Goal: Task Accomplishment & Management: Complete application form

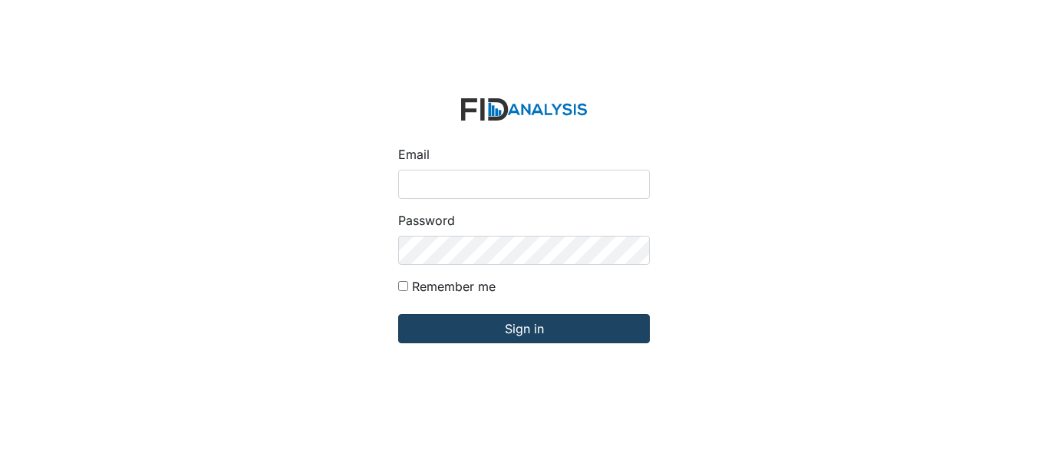
type input "[EMAIL_ADDRESS][PERSON_NAME][DOMAIN_NAME]"
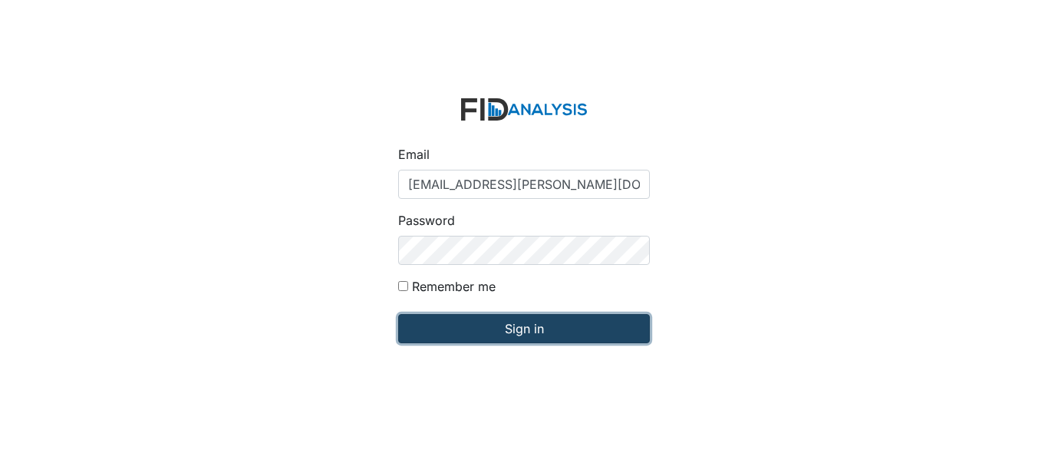
click at [531, 332] on input "Sign in" at bounding box center [524, 328] width 252 height 29
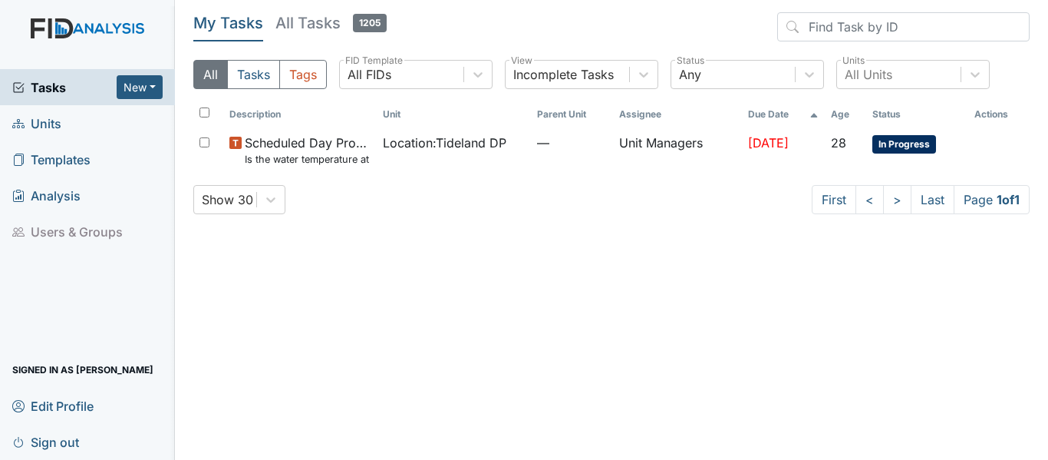
click at [39, 117] on span "Units" at bounding box center [36, 123] width 49 height 24
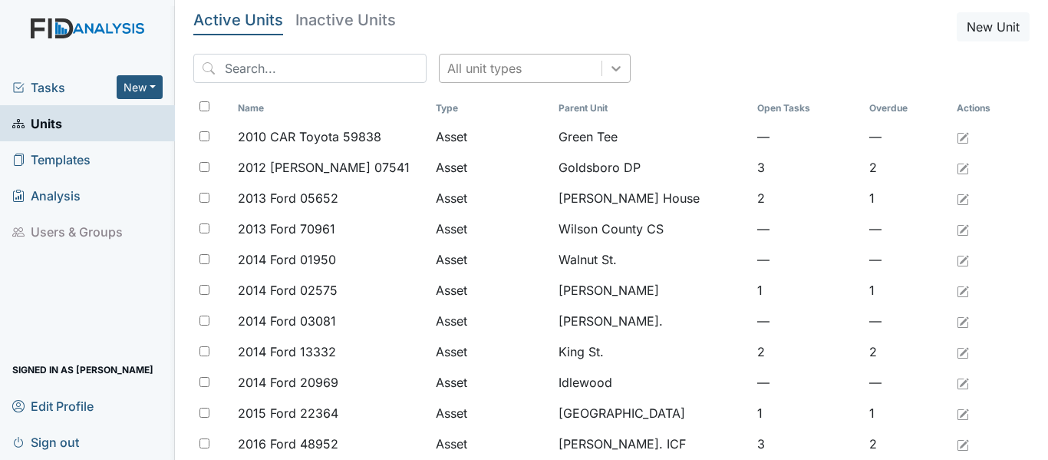
click at [609, 73] on icon at bounding box center [616, 68] width 15 height 15
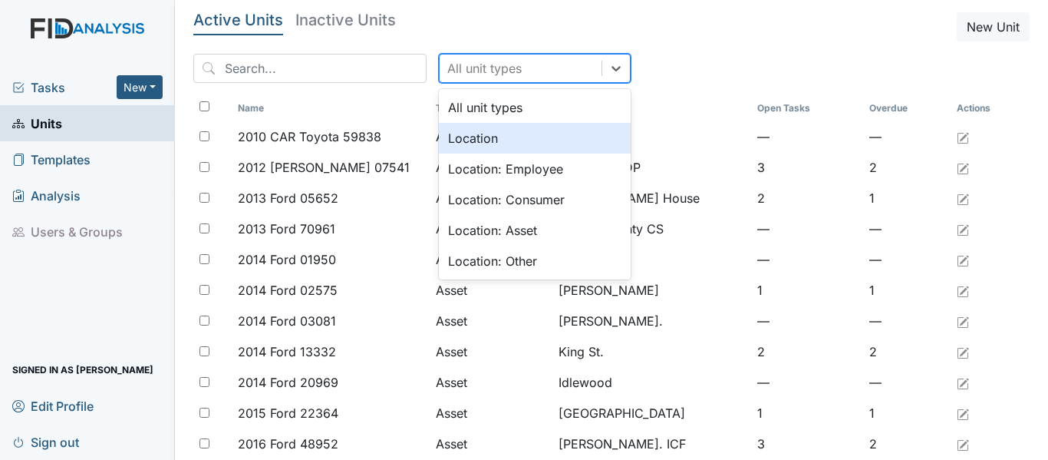
click at [560, 130] on div "Location" at bounding box center [535, 138] width 192 height 31
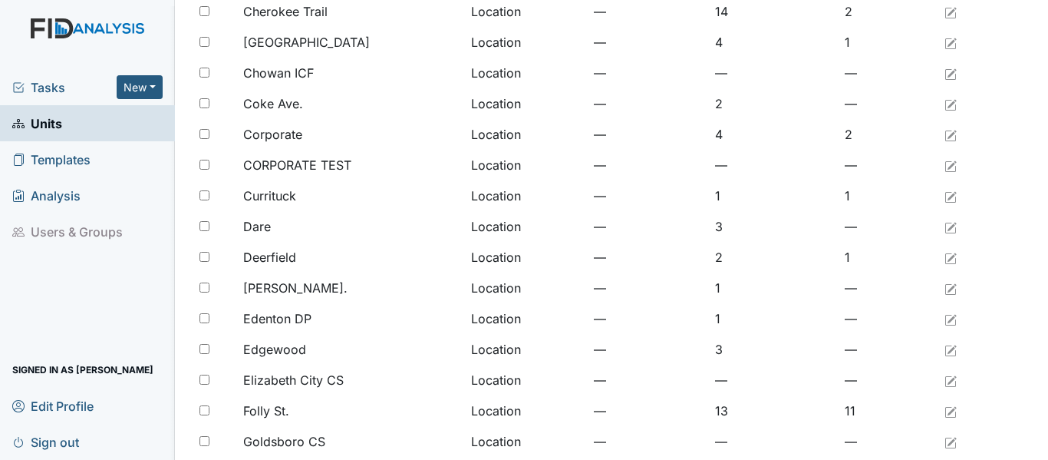
scroll to position [1262, 0]
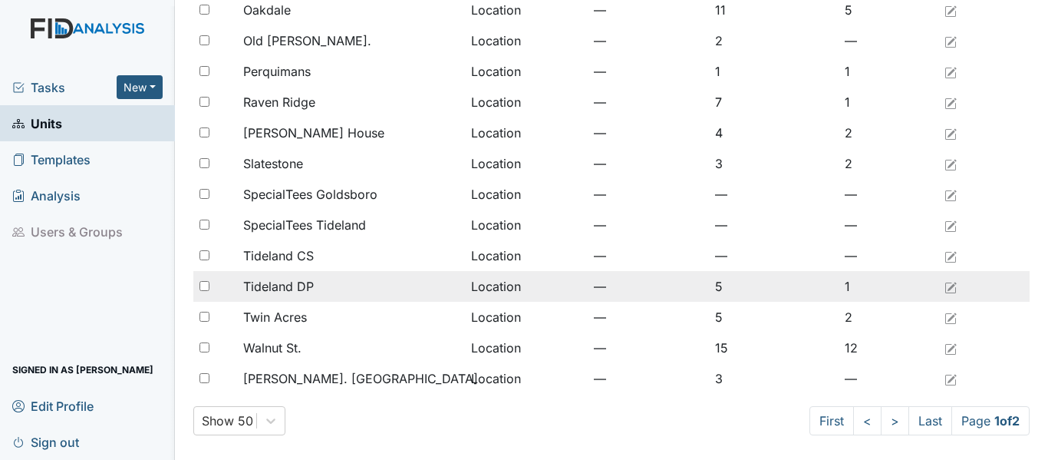
click at [316, 288] on div "Tideland DP" at bounding box center [351, 286] width 216 height 18
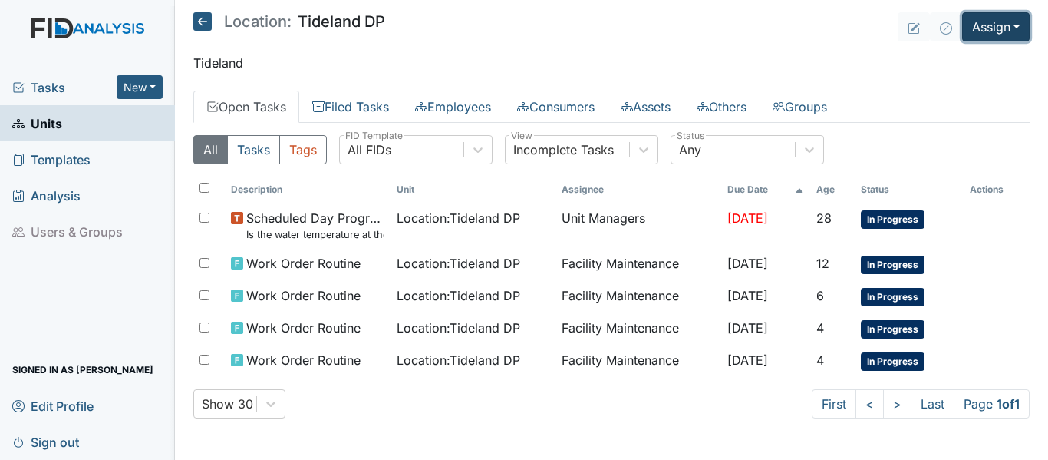
click at [1018, 27] on button "Assign" at bounding box center [996, 26] width 68 height 29
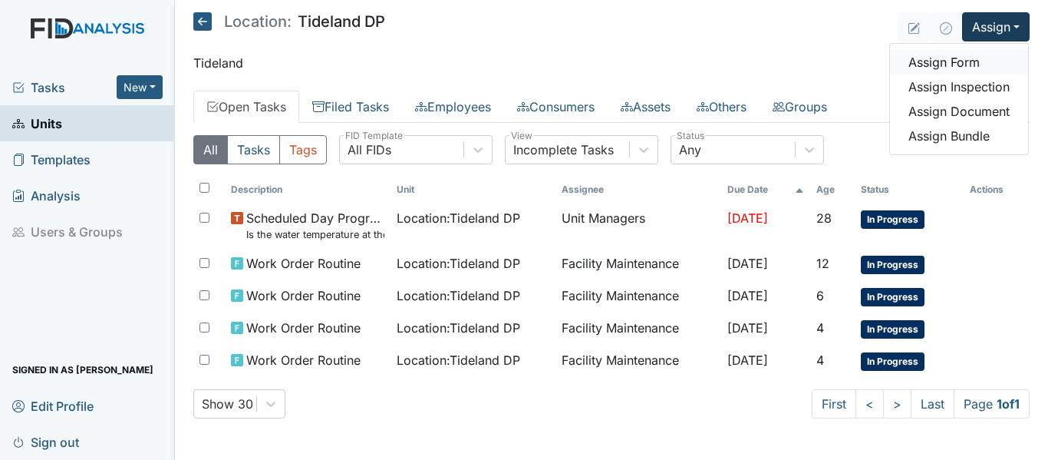
click at [978, 69] on link "Assign Form" at bounding box center [959, 62] width 138 height 25
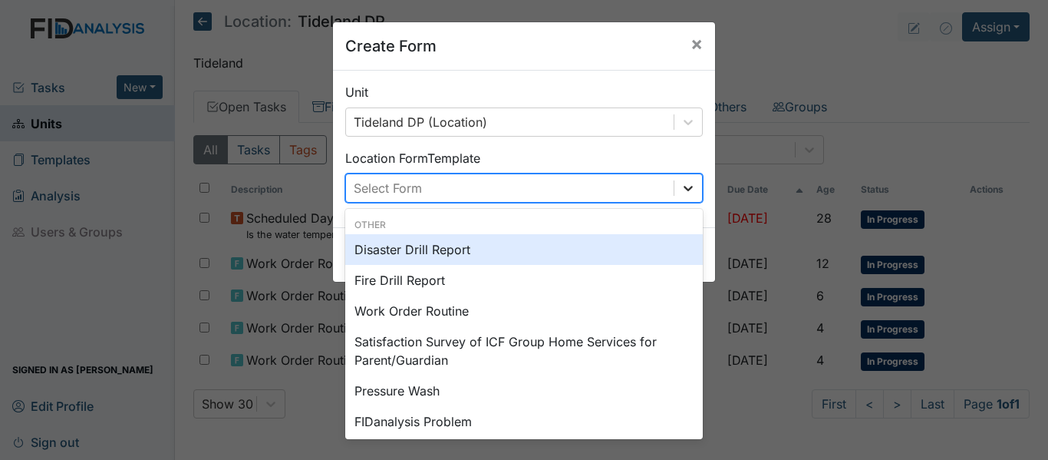
click at [683, 186] on icon at bounding box center [688, 187] width 15 height 15
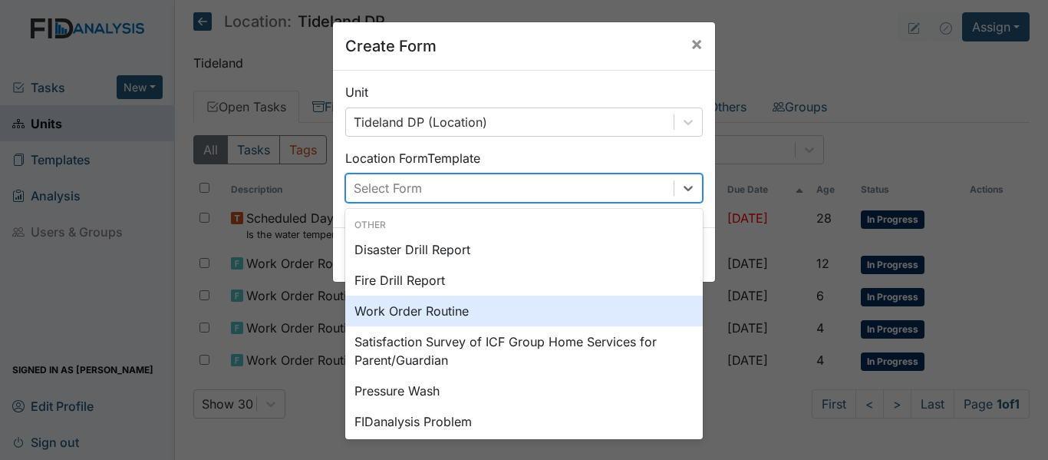
click at [492, 308] on div "Work Order Routine" at bounding box center [524, 310] width 358 height 31
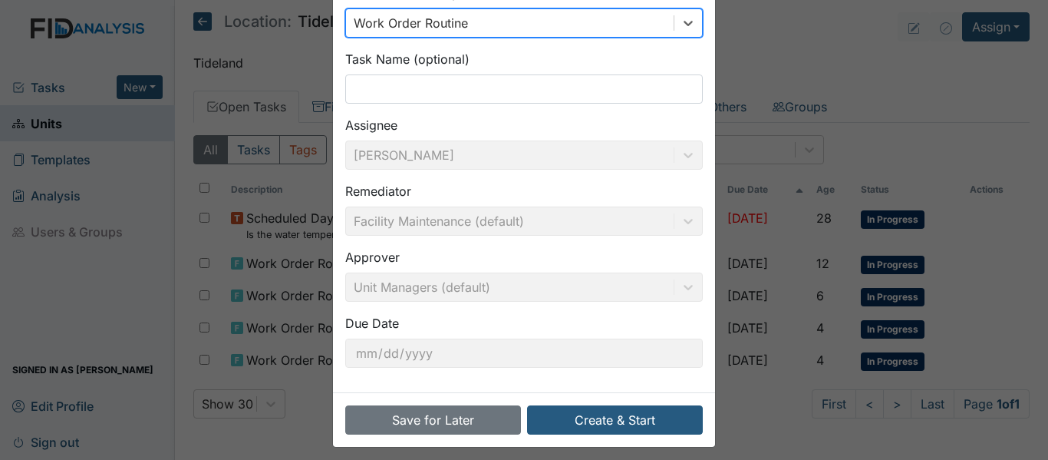
scroll to position [174, 0]
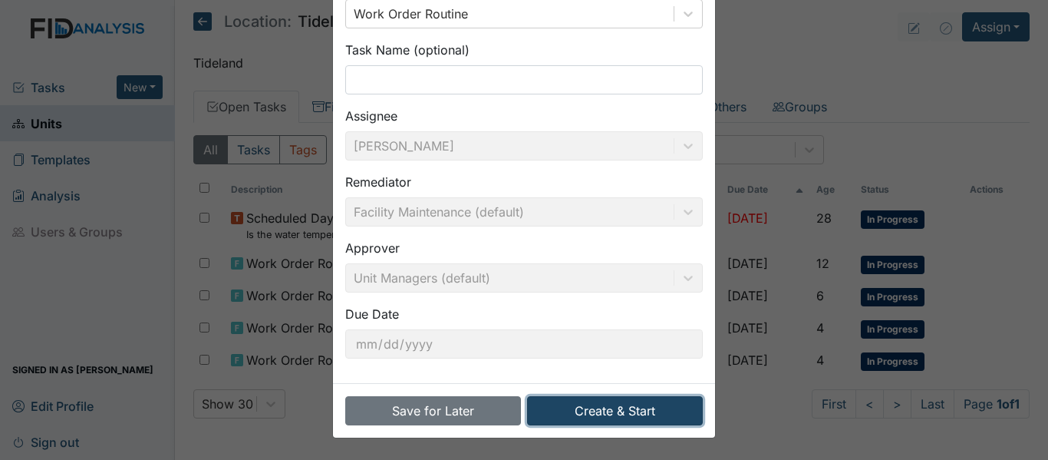
click at [628, 407] on button "Create & Start" at bounding box center [615, 410] width 176 height 29
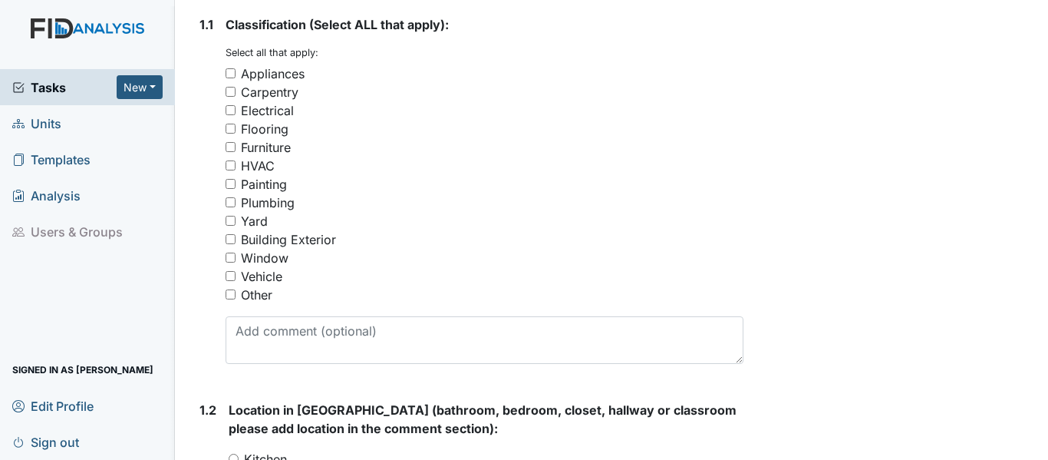
scroll to position [258, 0]
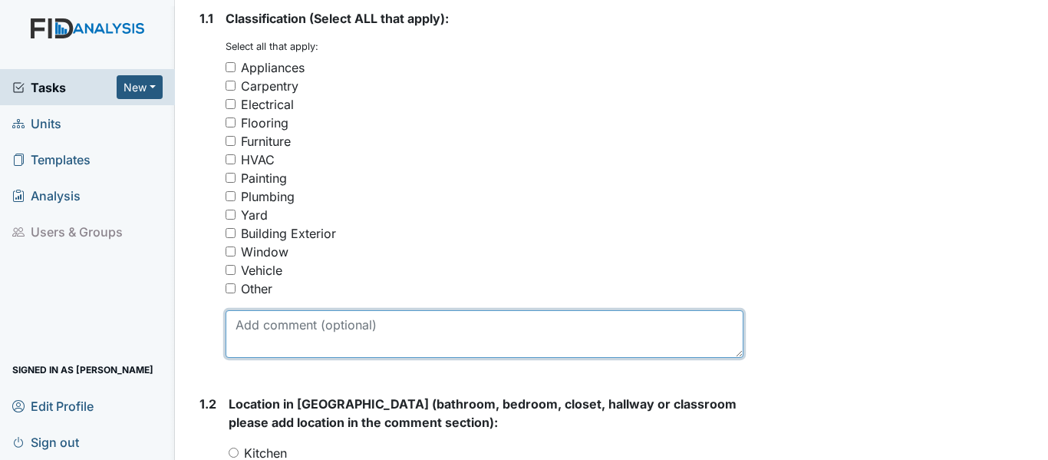
click at [289, 358] on textarea at bounding box center [485, 334] width 518 height 48
type textarea "locked on storage"
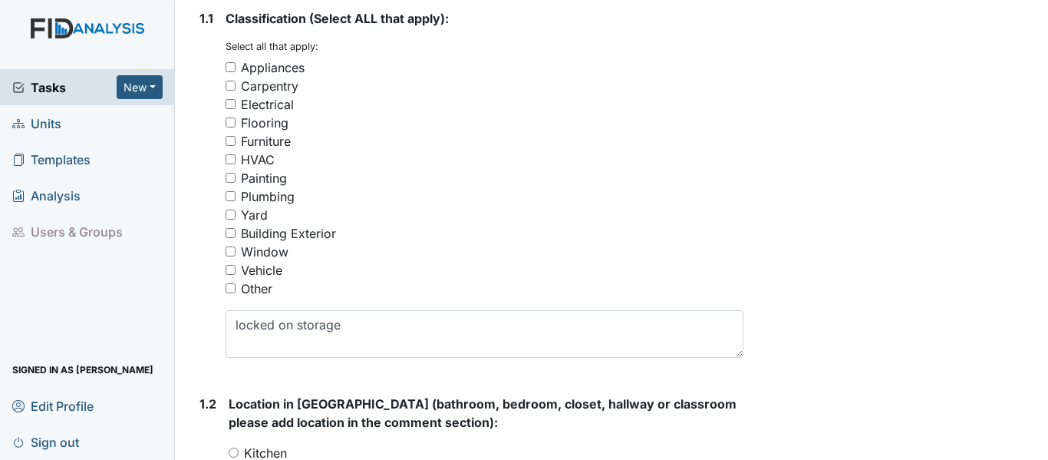
click at [231, 91] on input "Carpentry" at bounding box center [231, 86] width 10 height 10
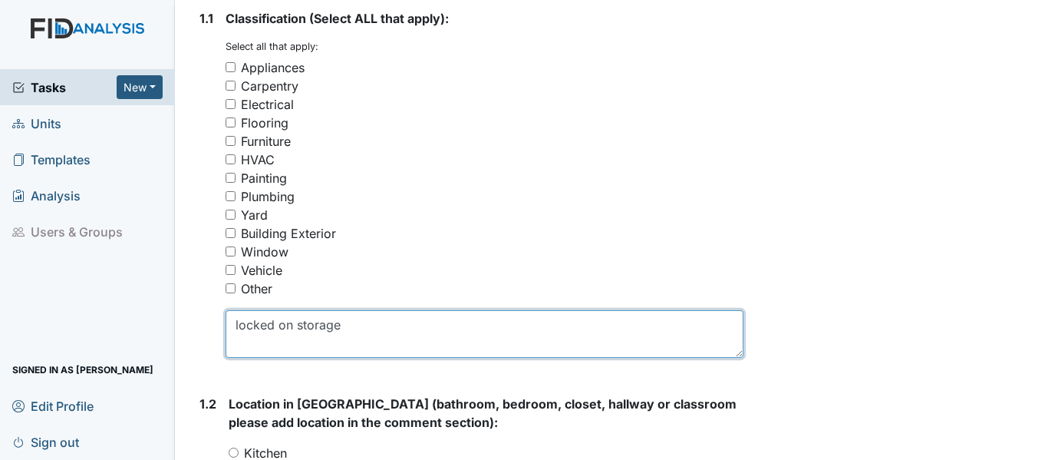
drag, startPoint x: 347, startPoint y: 361, endPoint x: 225, endPoint y: 365, distance: 122.1
click at [226, 358] on textarea "locked on storage" at bounding box center [485, 334] width 518 height 48
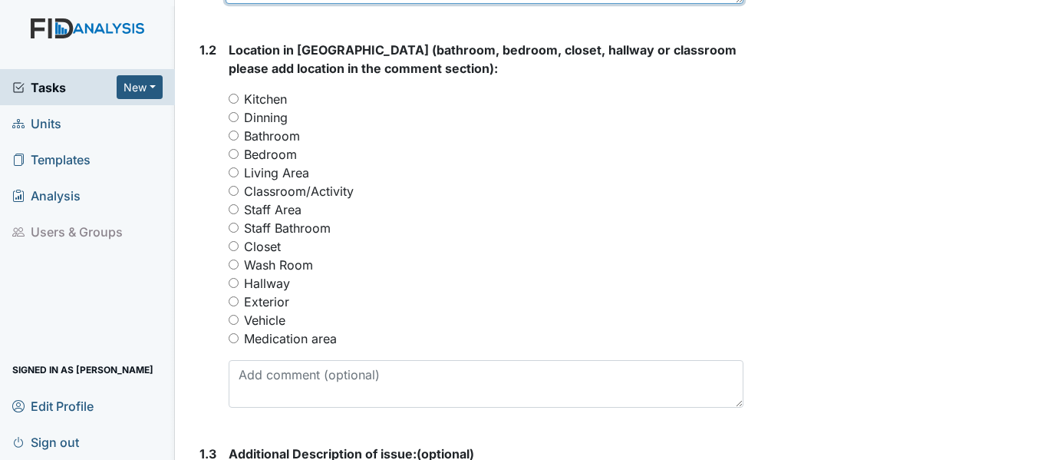
scroll to position [621, 0]
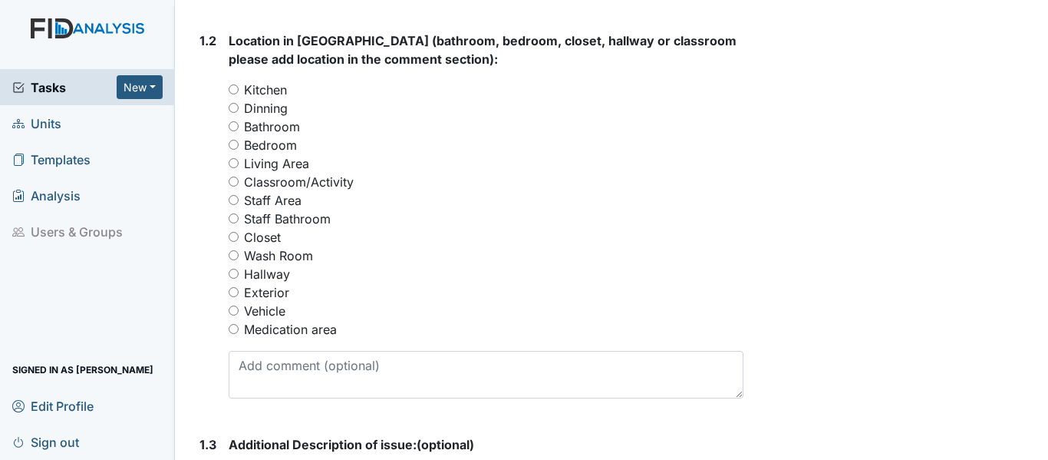
type textarea "misplaced keys for storage room in bay area"
click at [234, 242] on input "Closet" at bounding box center [234, 237] width 10 height 10
radio input "true"
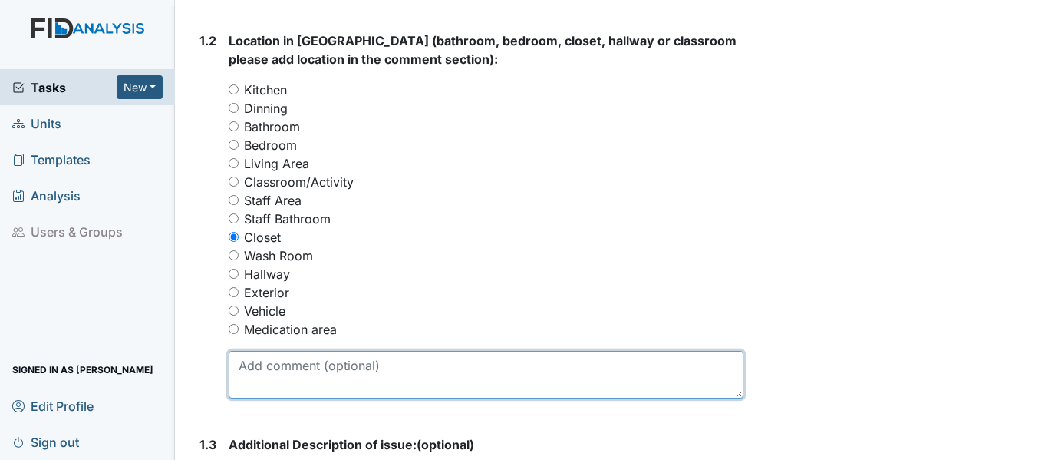
click at [278, 398] on textarea at bounding box center [486, 375] width 515 height 48
click at [241, 398] on textarea "sstorage are" at bounding box center [486, 375] width 515 height 48
click at [305, 398] on textarea "storage are" at bounding box center [486, 375] width 515 height 48
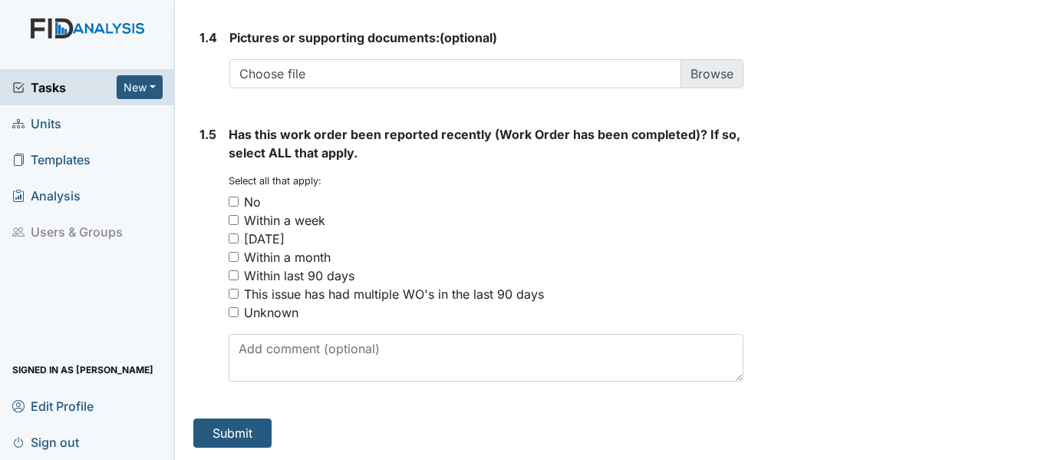
scroll to position [1226, 0]
type textarea "storage area closet door, misplaced keys"
drag, startPoint x: 234, startPoint y: 206, endPoint x: 226, endPoint y: 249, distance: 44.5
click at [233, 206] on input "No" at bounding box center [234, 201] width 10 height 10
checkbox input "true"
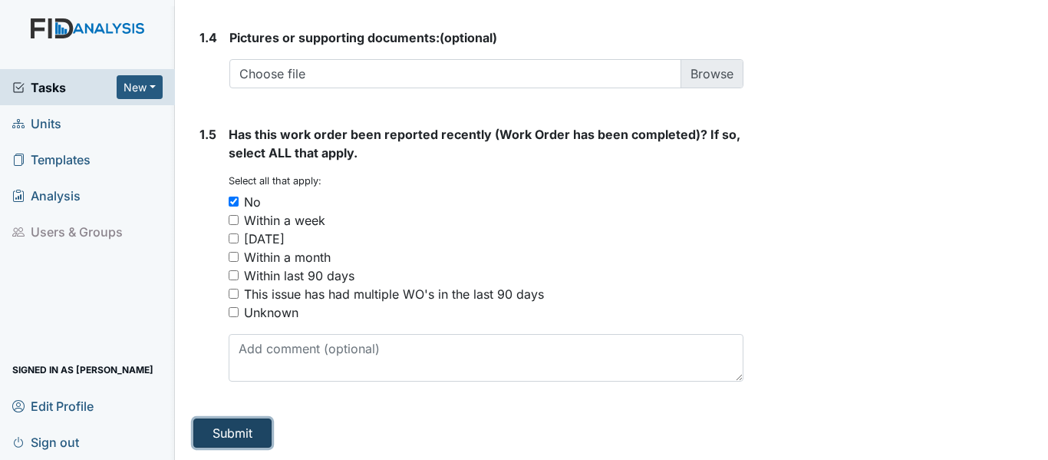
click at [241, 435] on button "Submit" at bounding box center [232, 432] width 78 height 29
